Goal: Information Seeking & Learning: Learn about a topic

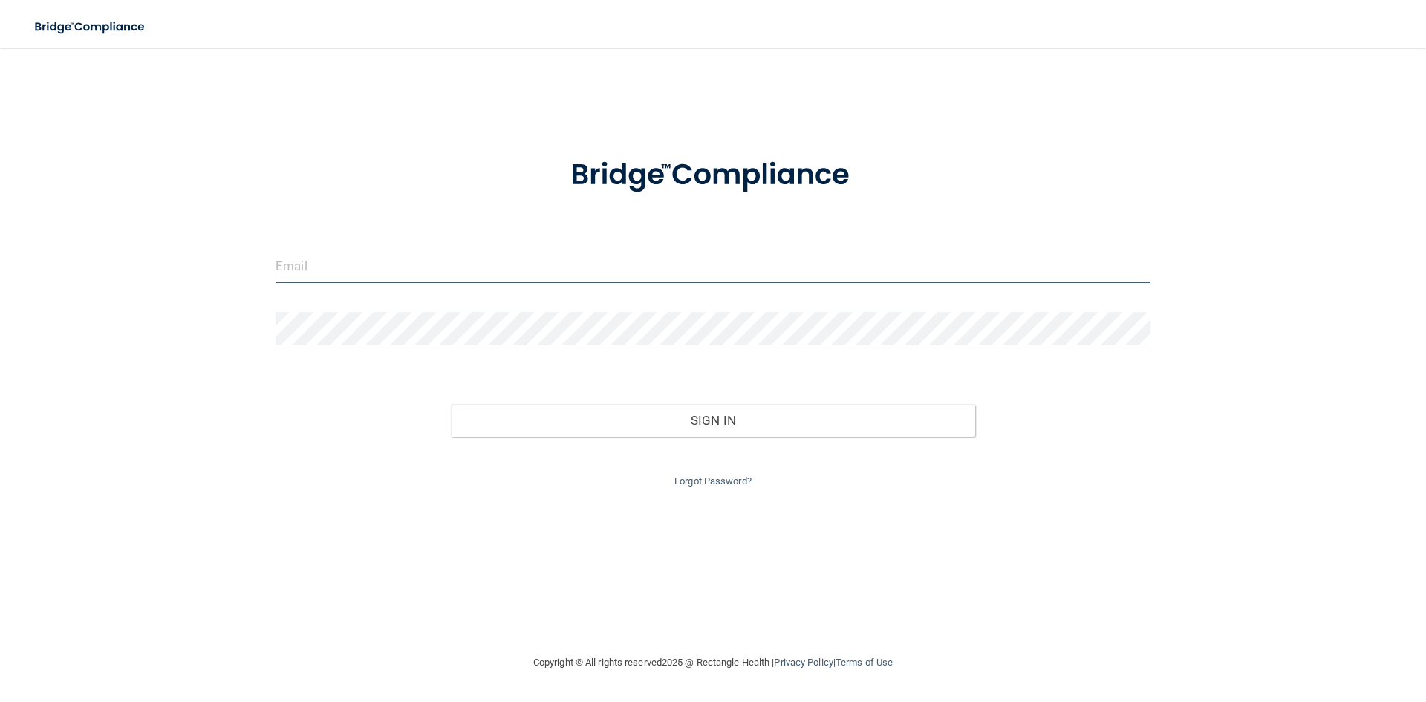
drag, startPoint x: 0, startPoint y: 0, endPoint x: 447, endPoint y: 267, distance: 520.8
click at [447, 267] on input "email" at bounding box center [712, 265] width 875 height 33
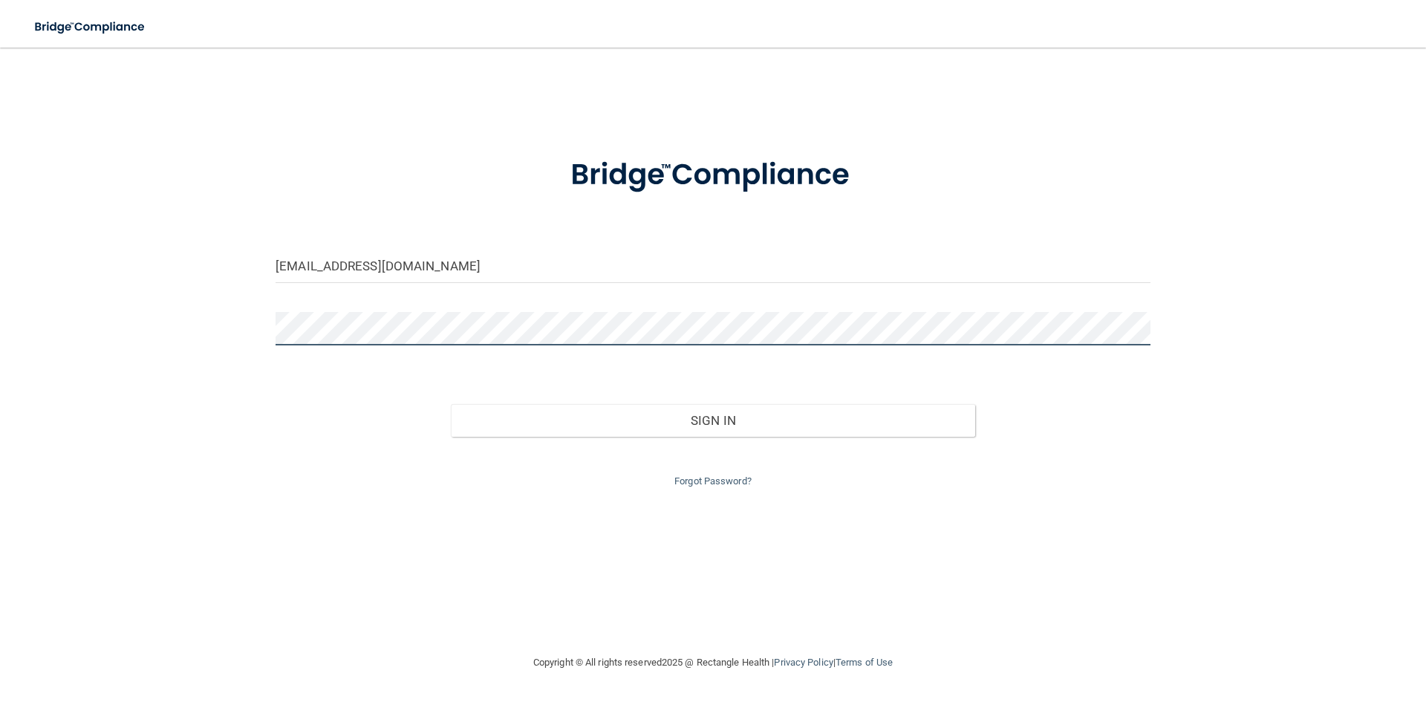
click at [451, 404] on button "Sign In" at bounding box center [713, 420] width 525 height 33
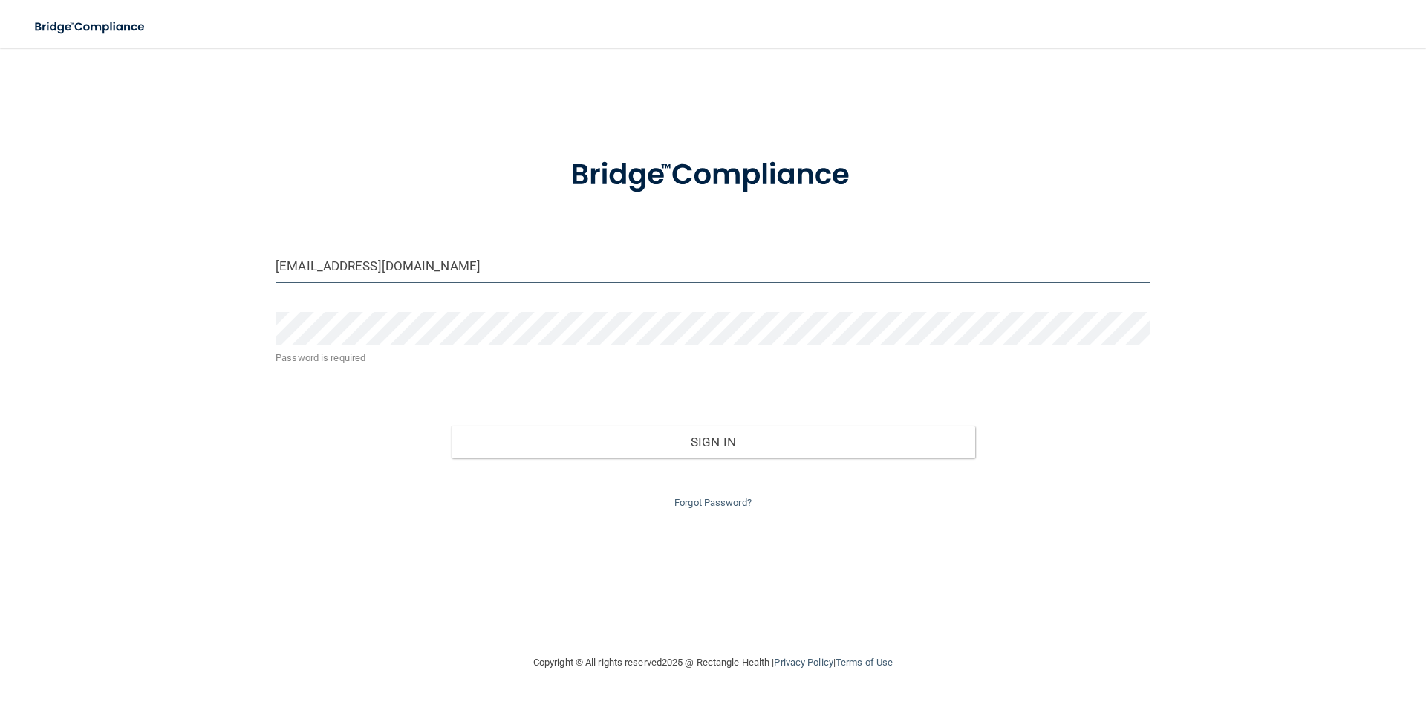
click at [443, 271] on input "info@spearfishdental.com" at bounding box center [712, 265] width 875 height 33
drag, startPoint x: 434, startPoint y: 269, endPoint x: 218, endPoint y: 287, distance: 216.9
click at [218, 288] on div "info@spearfishdental.com Password is required Invalid email/password. You don't…" at bounding box center [713, 350] width 1366 height 576
type input "[EMAIL_ADDRESS][DOMAIN_NAME]"
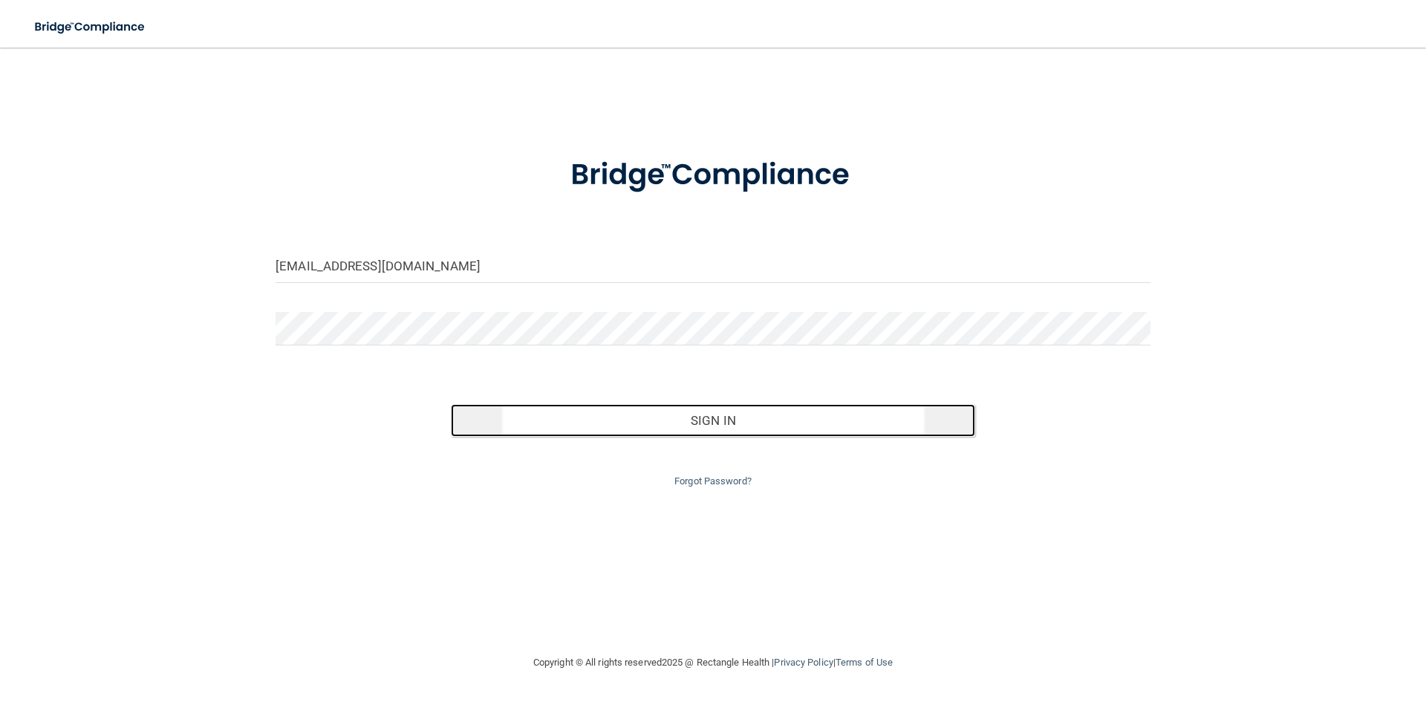
click at [627, 412] on button "Sign In" at bounding box center [713, 420] width 525 height 33
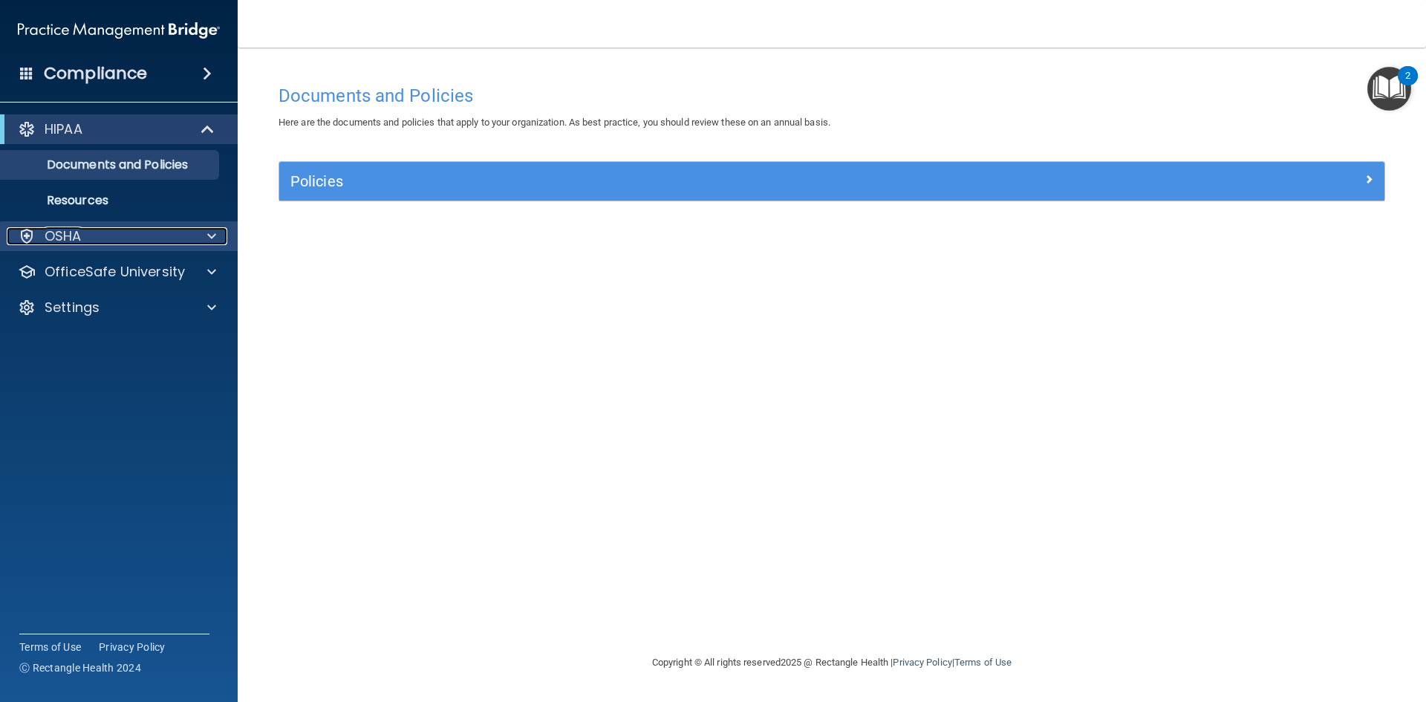
click at [209, 243] on span at bounding box center [211, 236] width 9 height 18
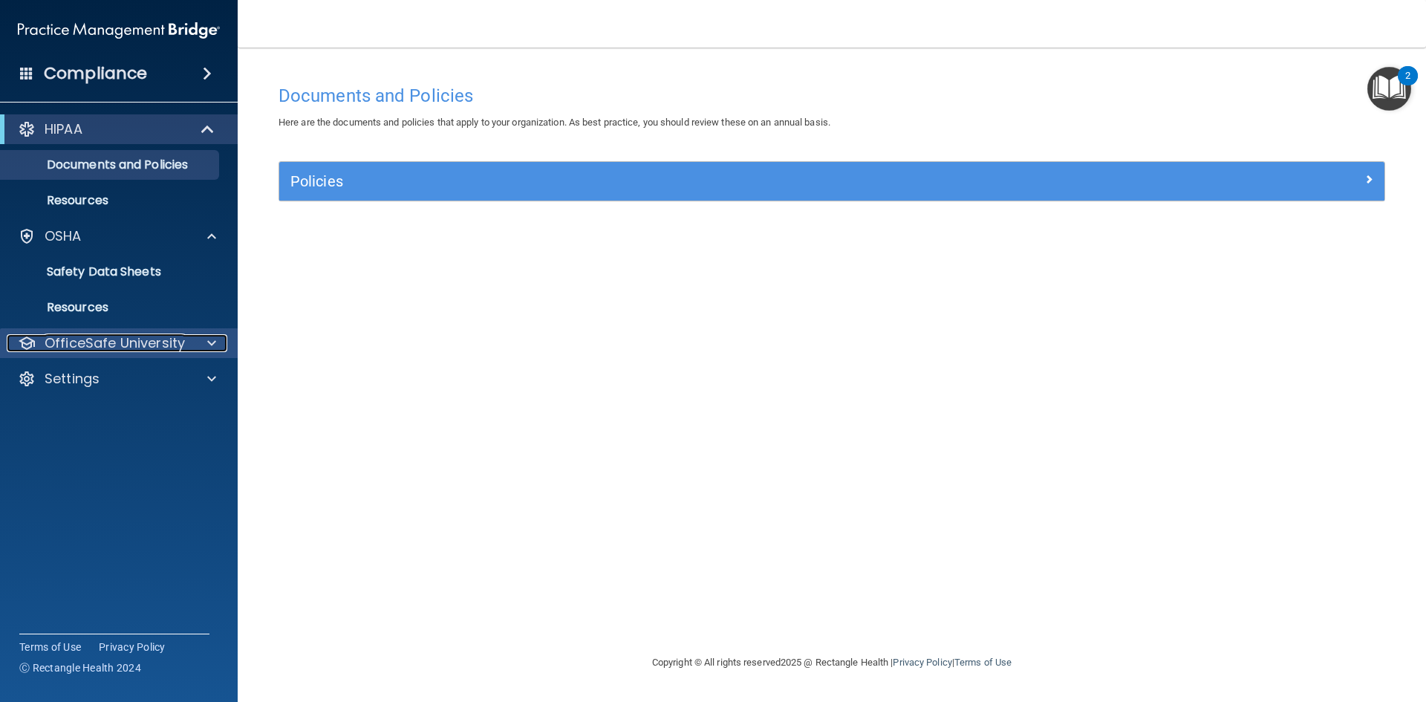
click at [218, 344] on div at bounding box center [209, 343] width 37 height 18
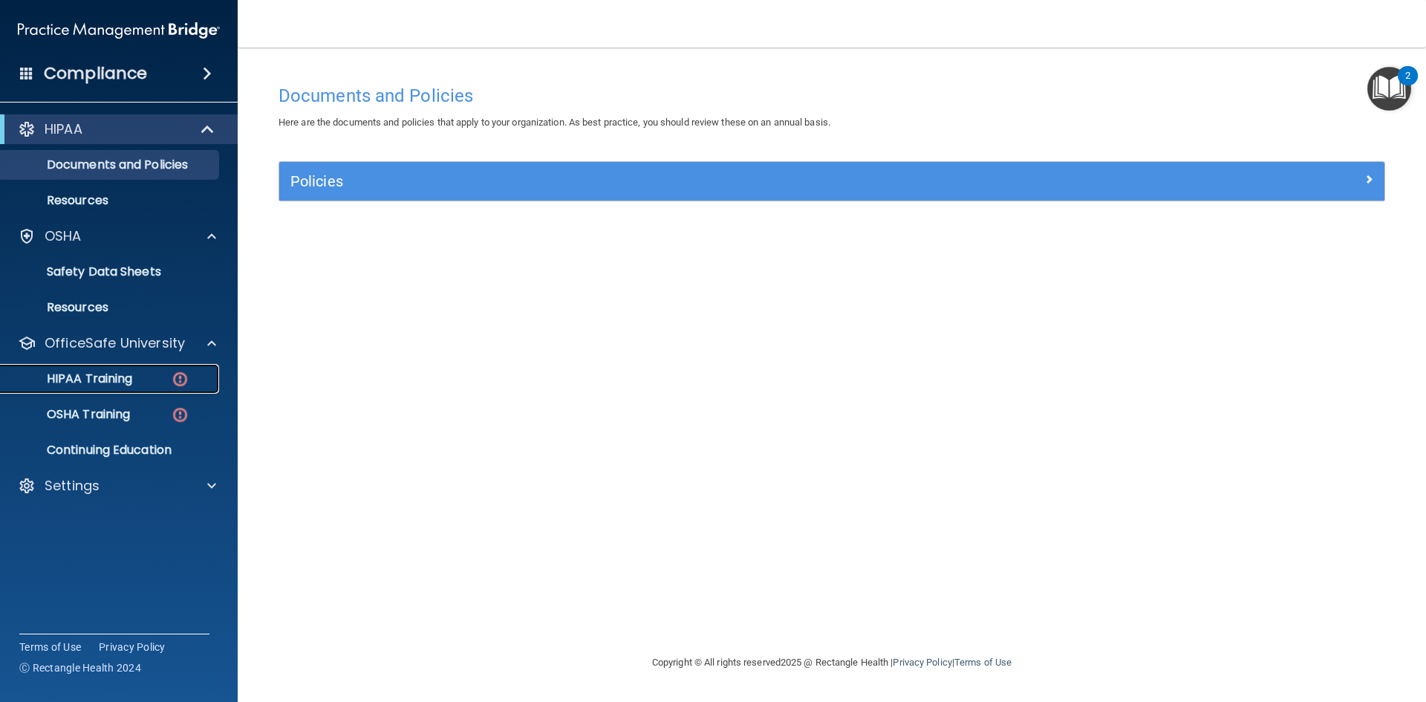
click at [144, 373] on div "HIPAA Training" at bounding box center [111, 378] width 203 height 15
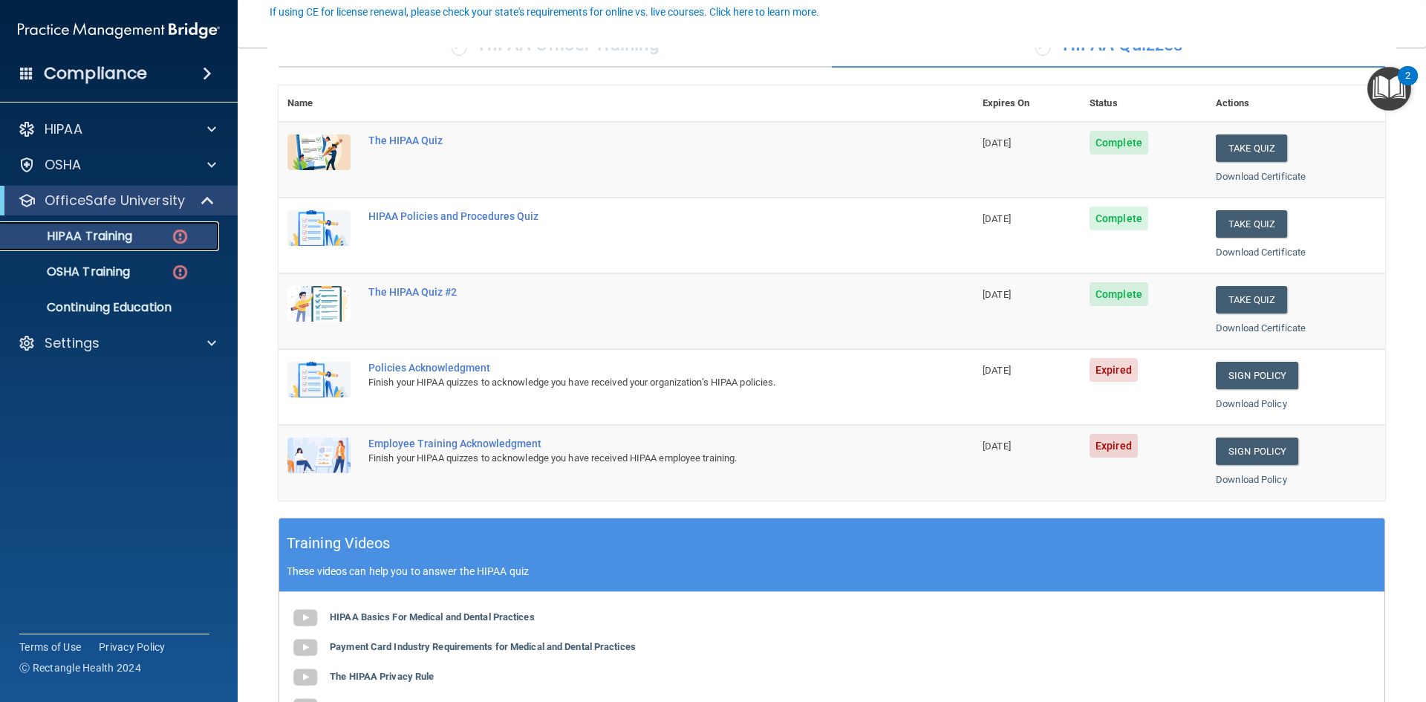
scroll to position [297, 0]
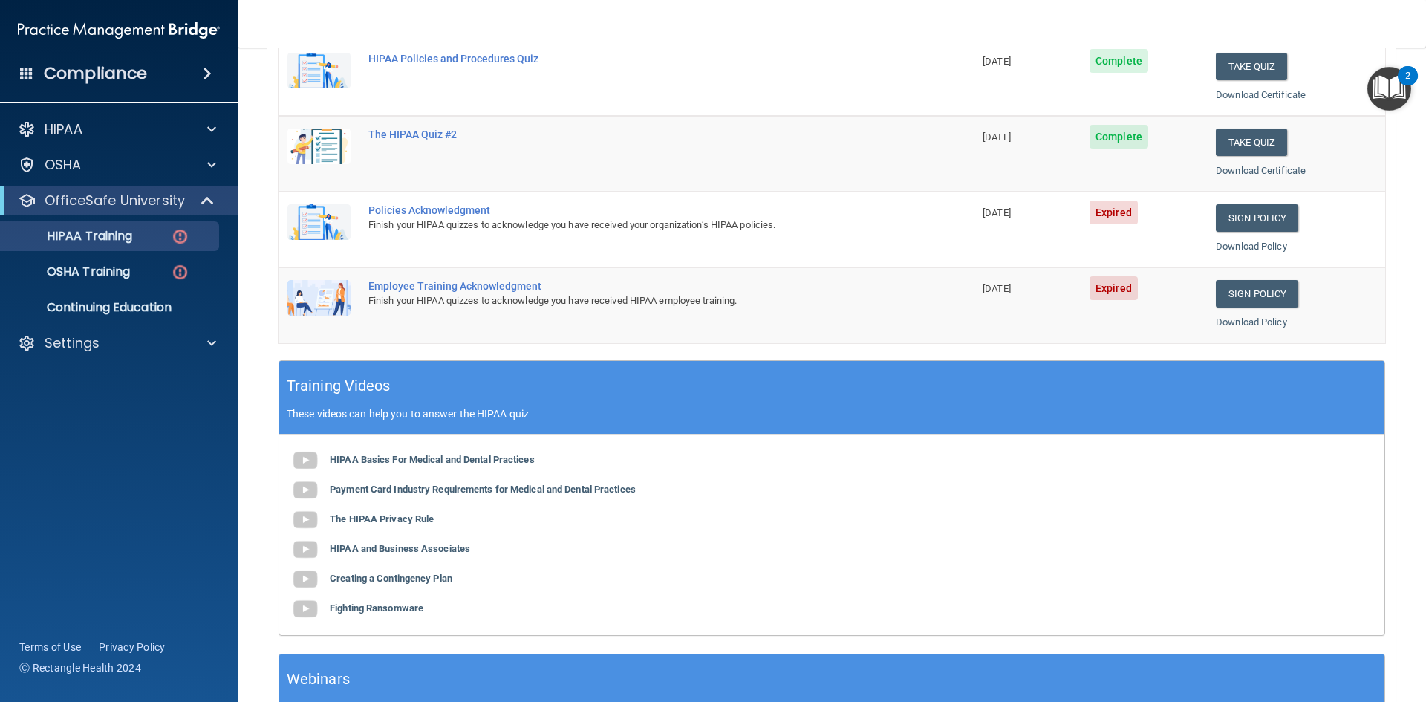
click at [331, 222] on img at bounding box center [318, 222] width 63 height 36
click at [1125, 212] on span "Expired" at bounding box center [1113, 212] width 48 height 24
click at [1247, 213] on link "Sign Policy" at bounding box center [1256, 217] width 82 height 27
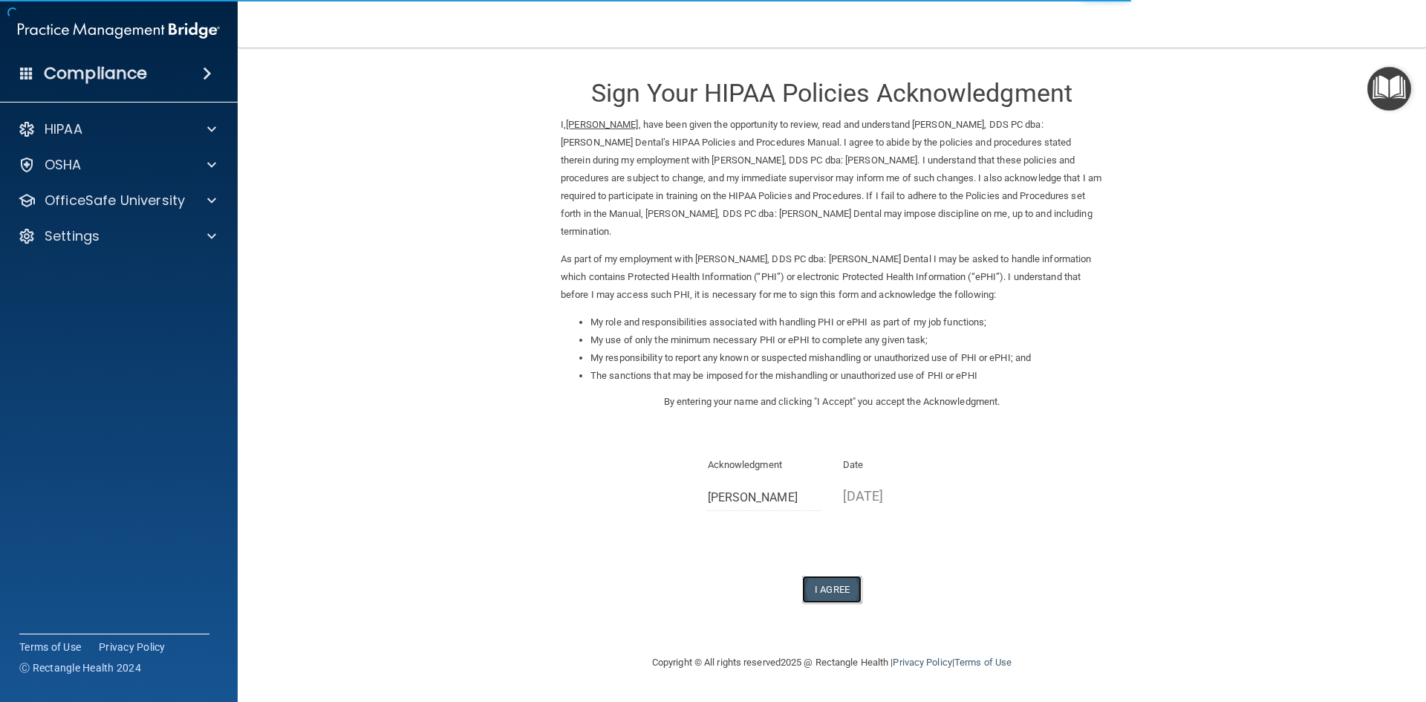
click at [849, 575] on button "I Agree" at bounding box center [831, 588] width 59 height 27
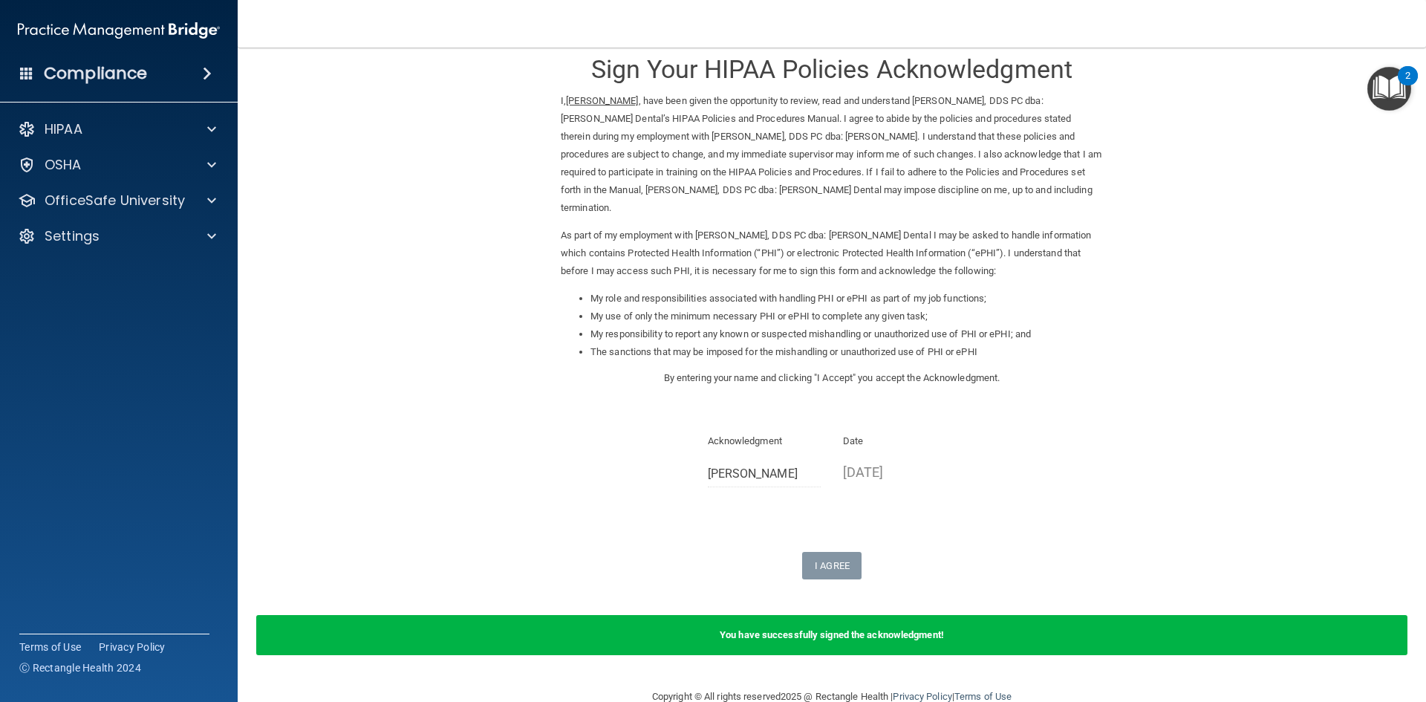
scroll to position [36, 0]
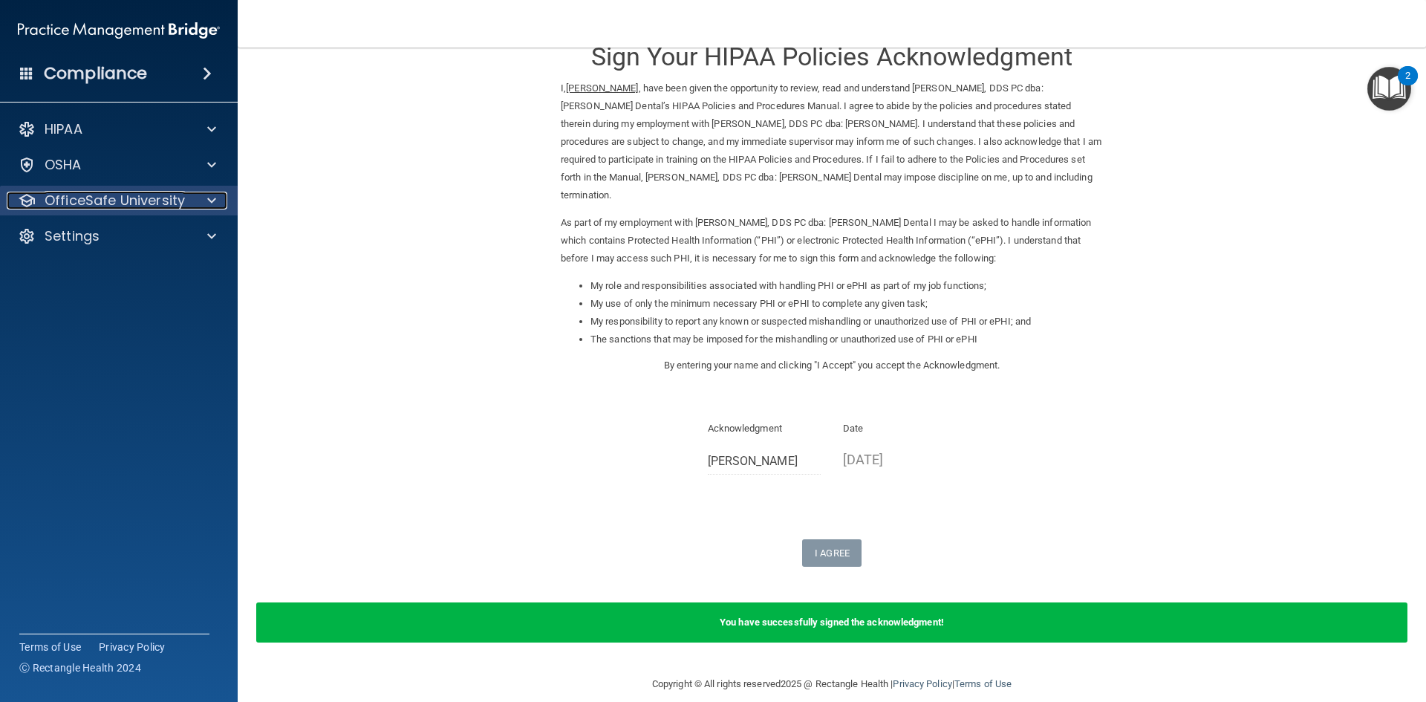
click at [121, 206] on p "OfficeSafe University" at bounding box center [115, 201] width 140 height 18
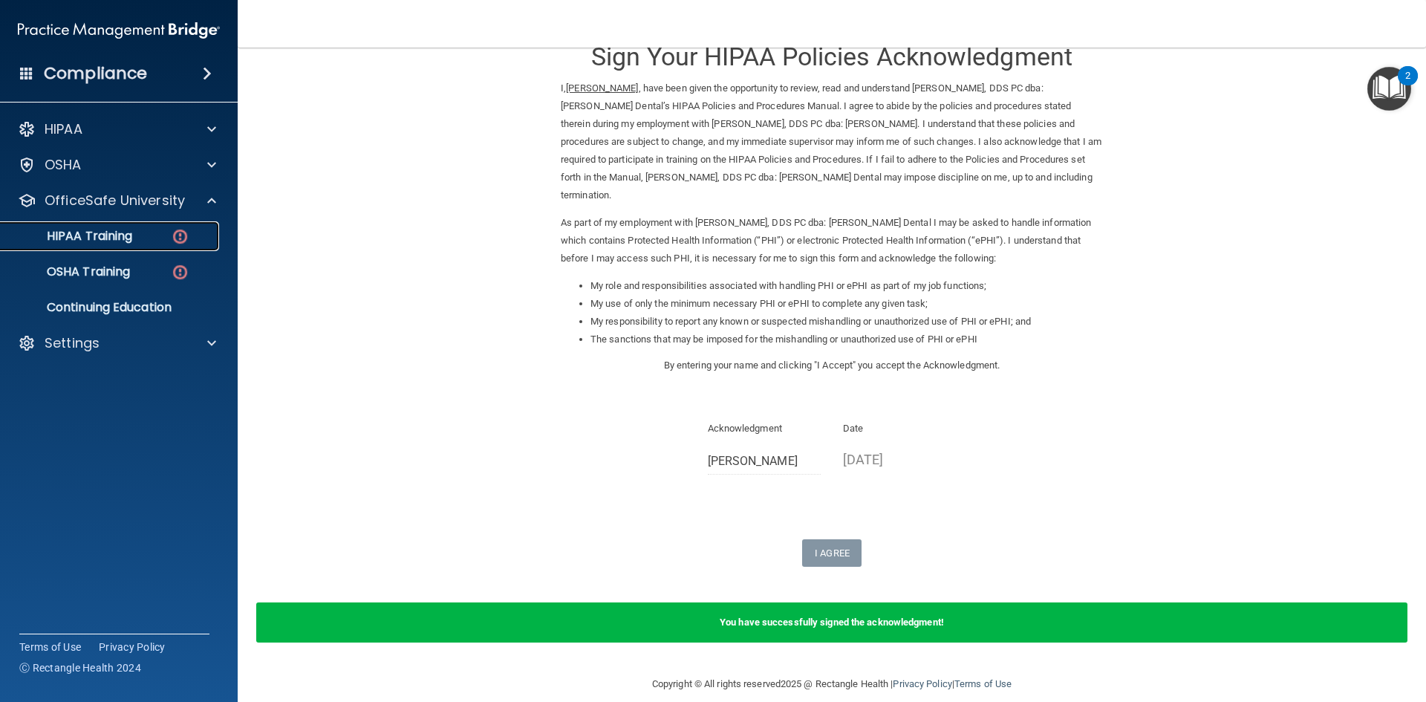
click at [160, 242] on div "HIPAA Training" at bounding box center [111, 236] width 203 height 15
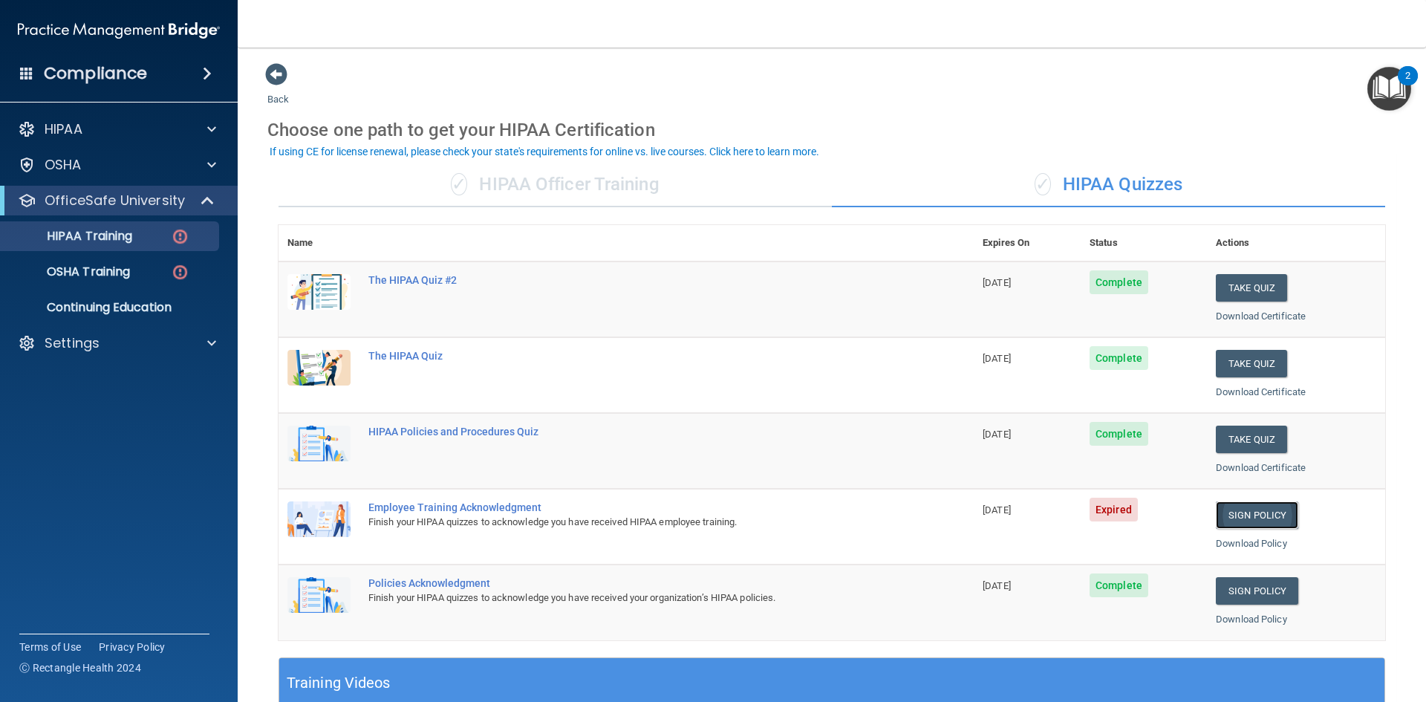
click at [1228, 522] on link "Sign Policy" at bounding box center [1256, 514] width 82 height 27
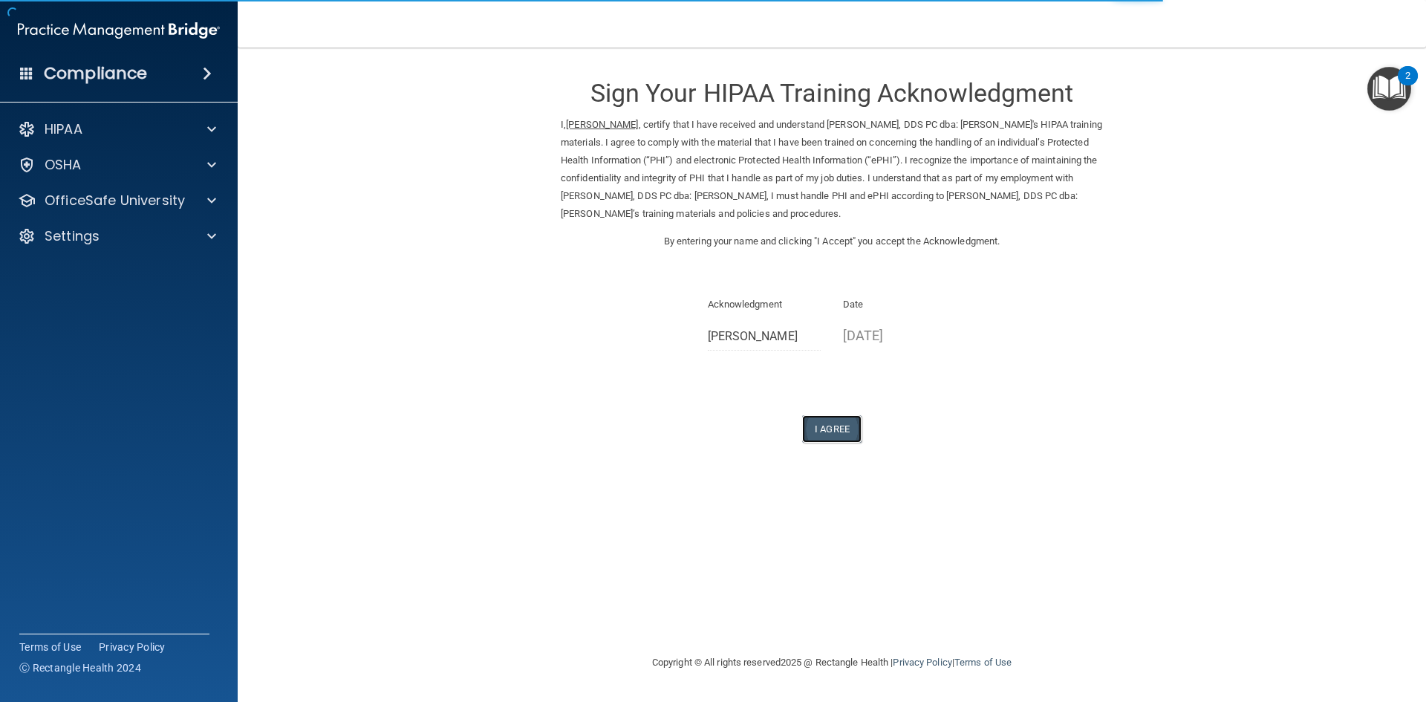
click at [825, 434] on button "I Agree" at bounding box center [831, 428] width 59 height 27
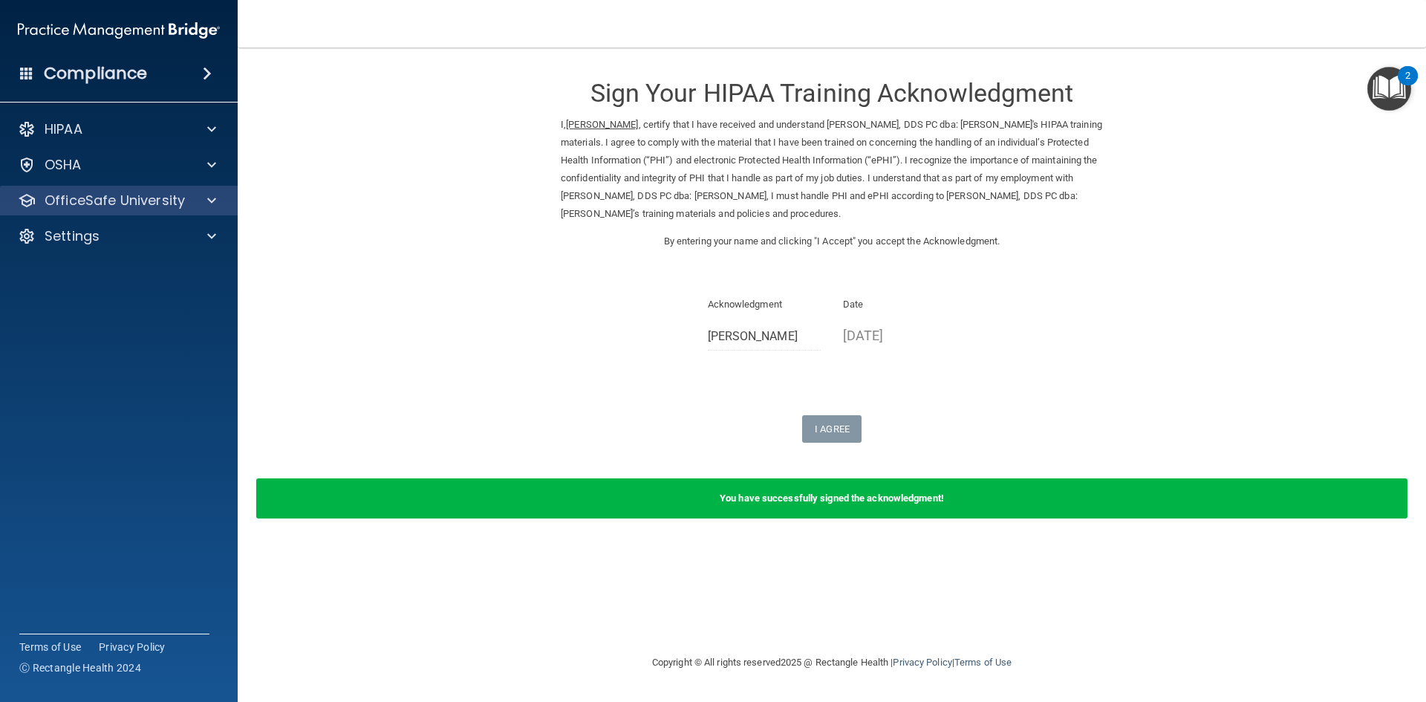
click at [136, 209] on div "OfficeSafe University" at bounding box center [119, 201] width 238 height 30
click at [166, 207] on p "OfficeSafe University" at bounding box center [115, 201] width 140 height 18
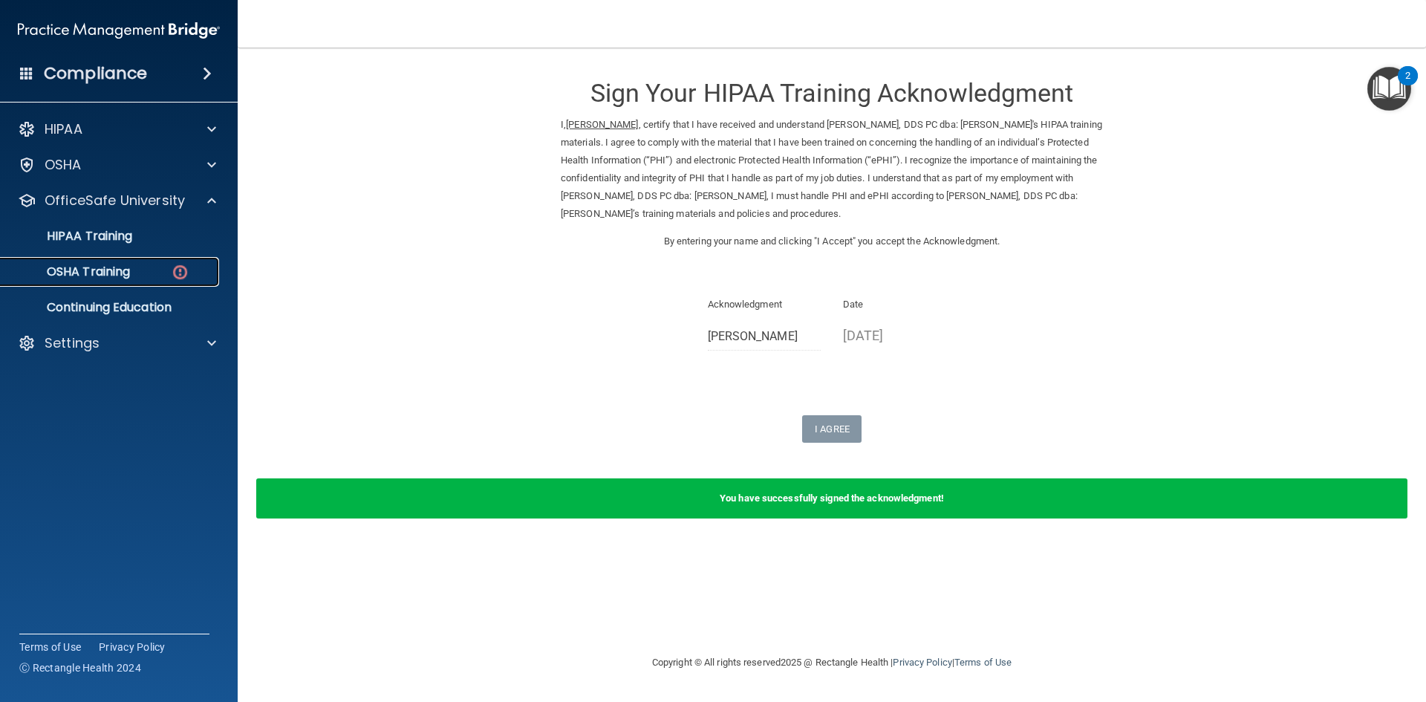
click at [160, 275] on div "OSHA Training" at bounding box center [111, 271] width 203 height 15
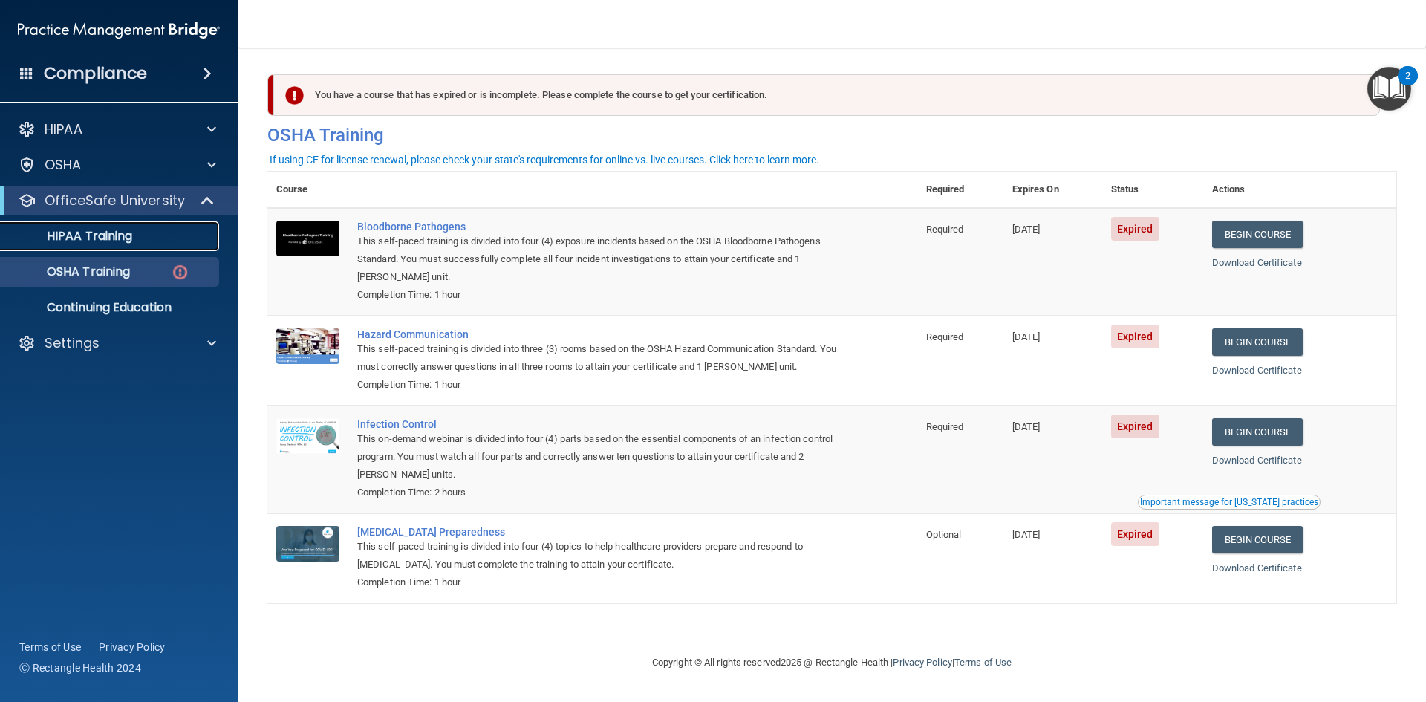
click at [109, 235] on p "HIPAA Training" at bounding box center [71, 236] width 123 height 15
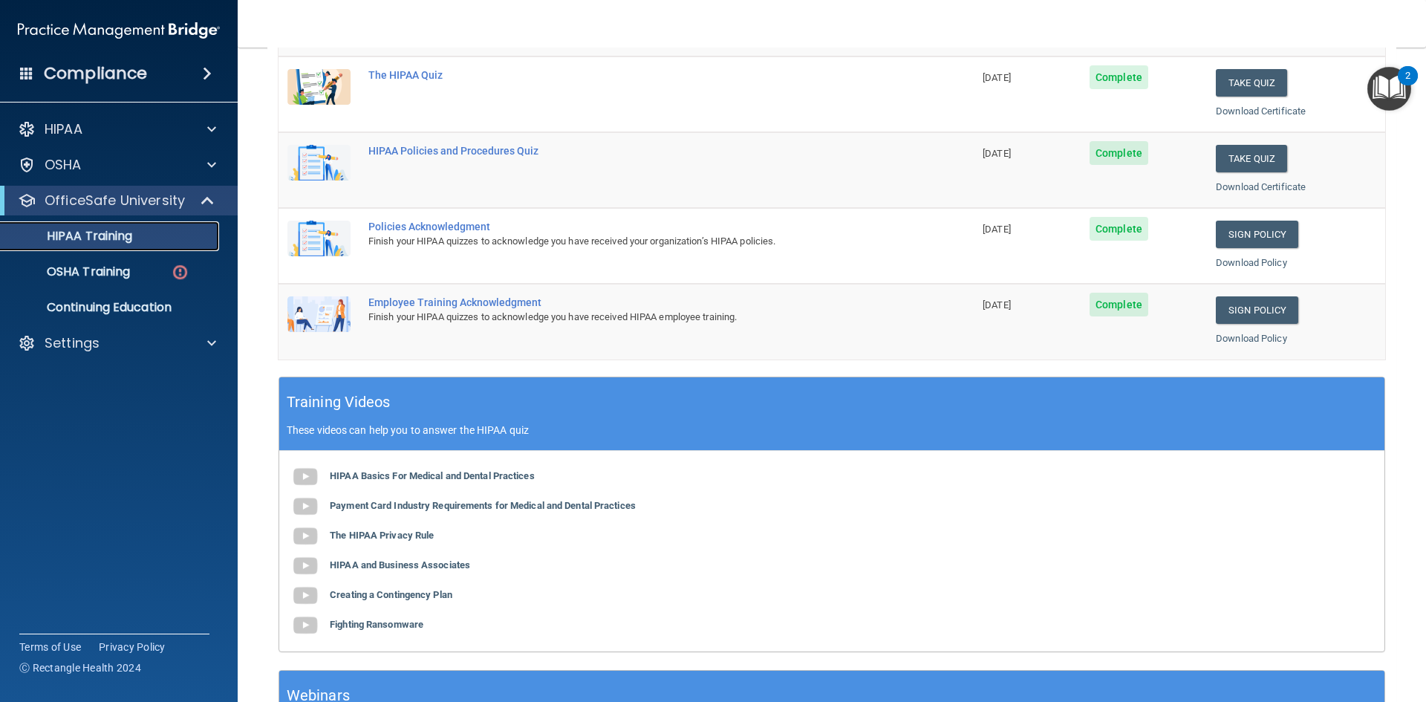
scroll to position [371, 0]
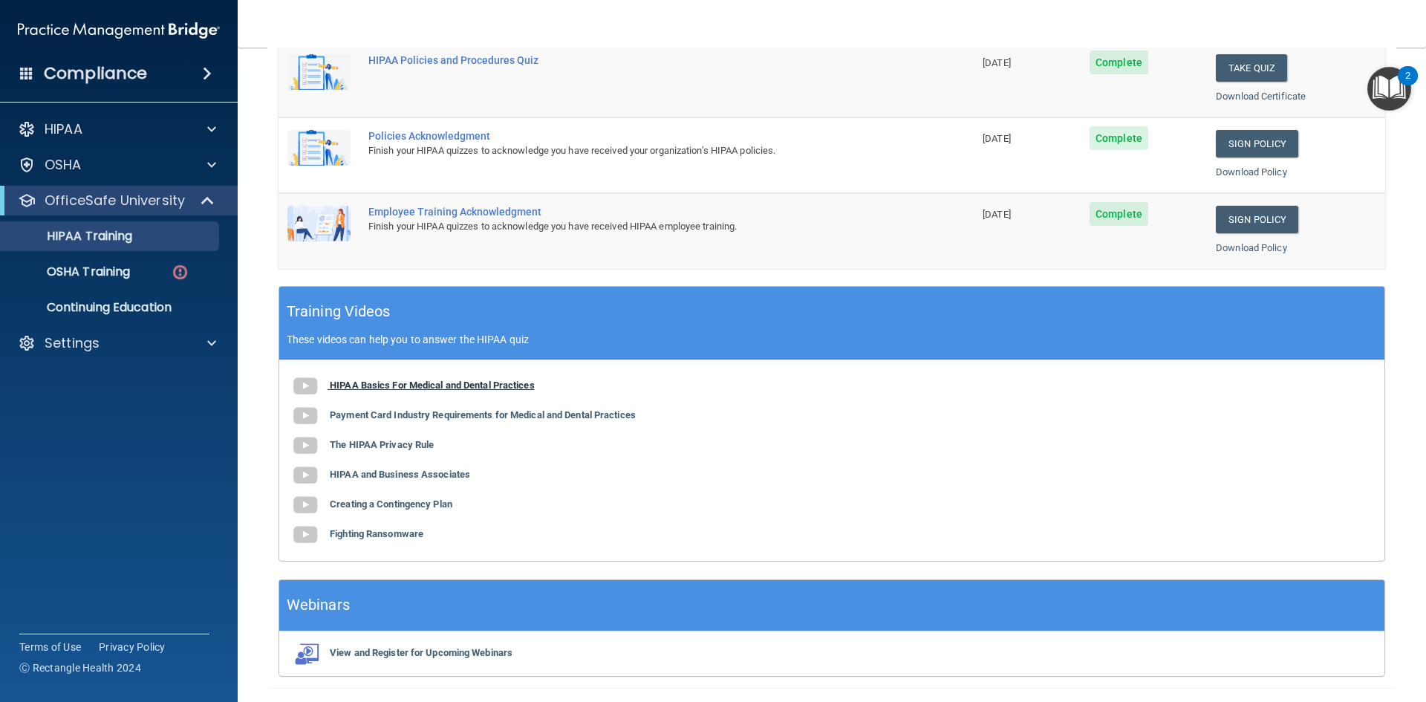
click at [423, 388] on b "HIPAA Basics For Medical and Dental Practices" at bounding box center [432, 384] width 205 height 11
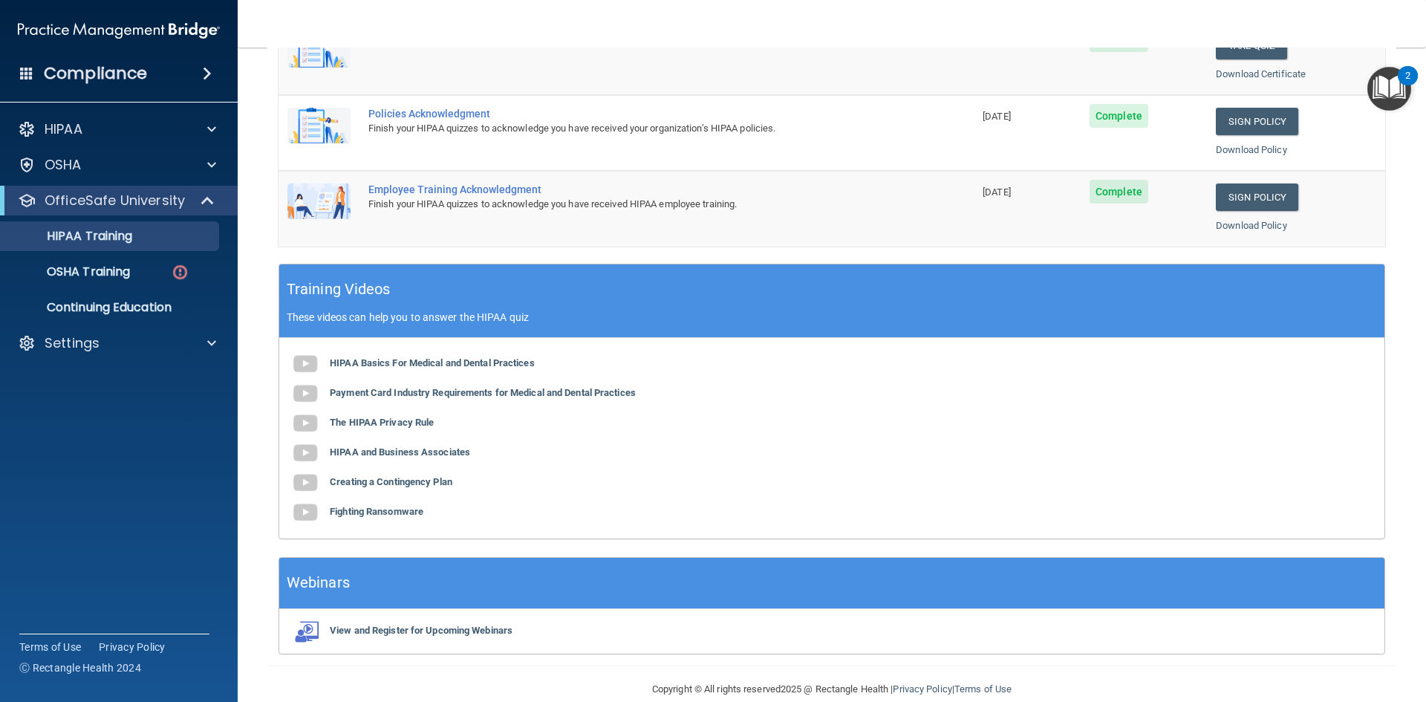
scroll to position [417, 0]
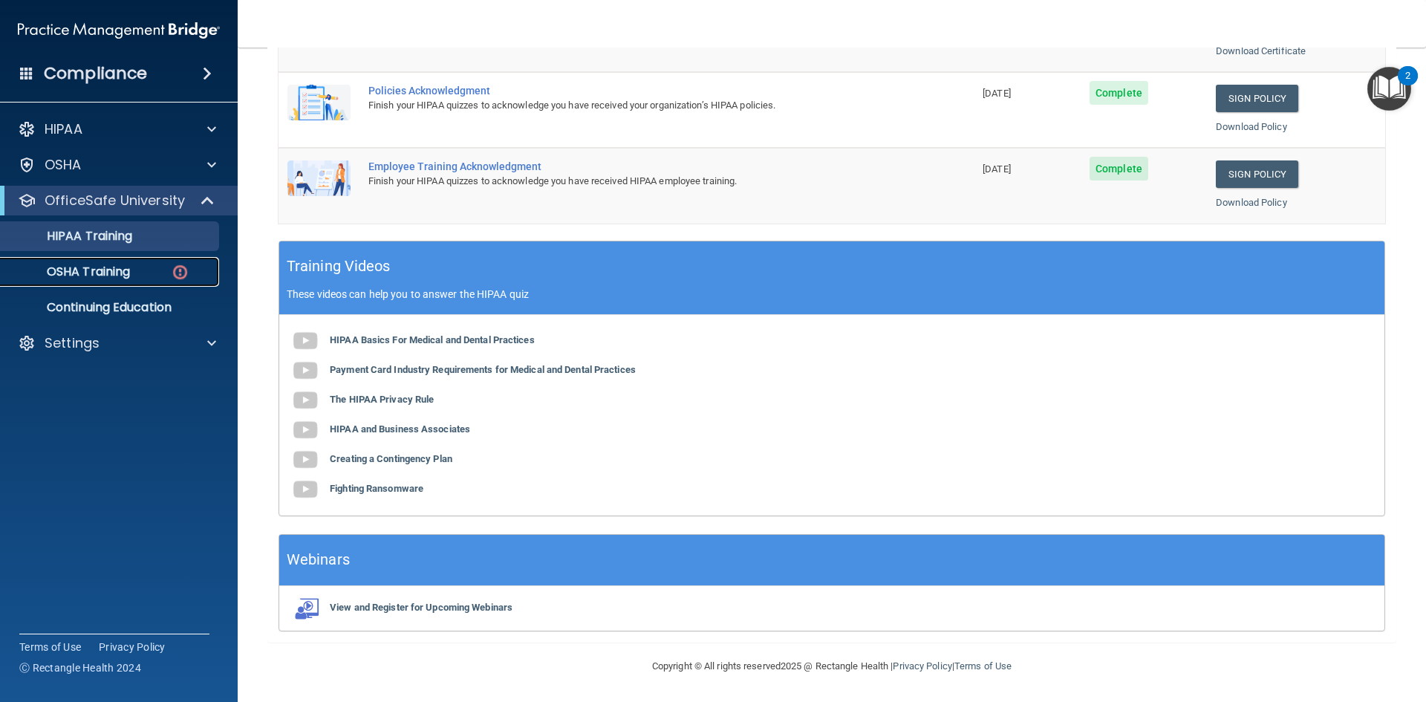
click at [130, 270] on p "OSHA Training" at bounding box center [70, 271] width 120 height 15
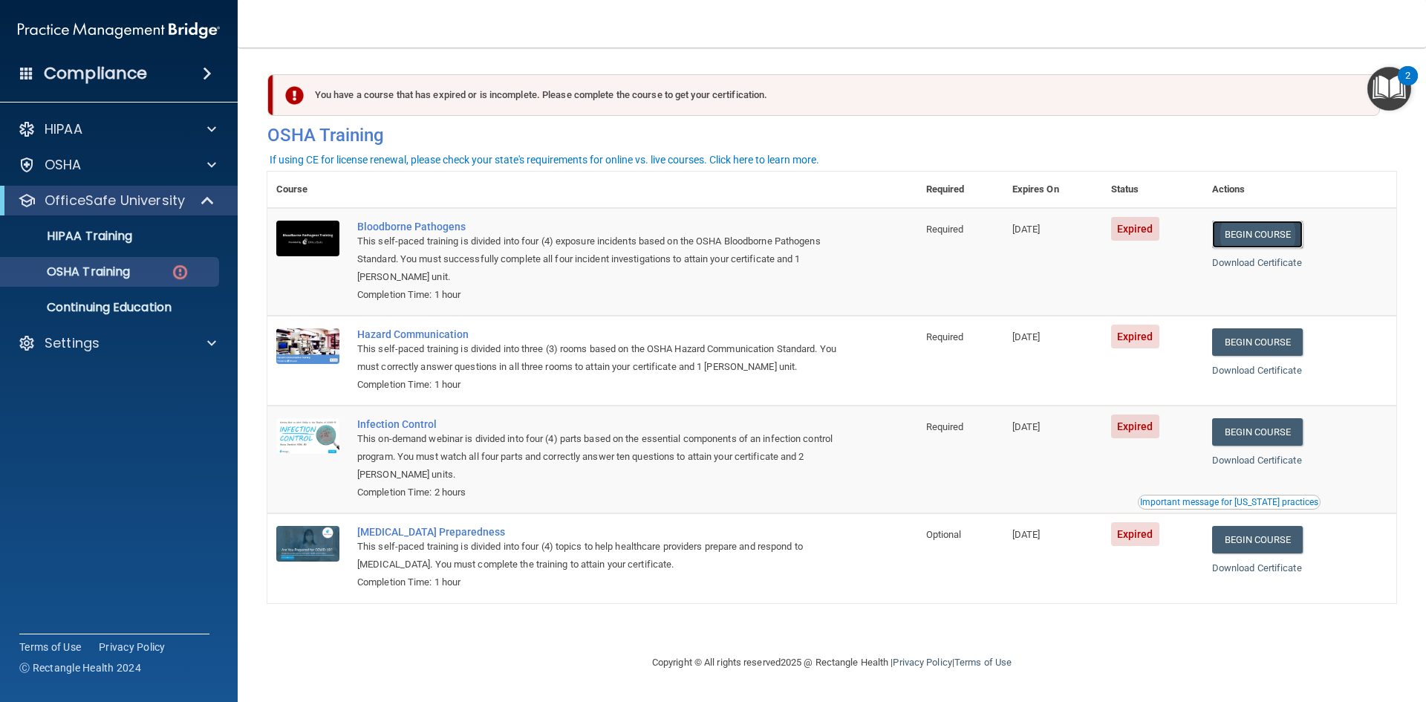
click at [1238, 243] on link "Begin Course" at bounding box center [1257, 234] width 91 height 27
